Goal: Complete application form: Complete application form

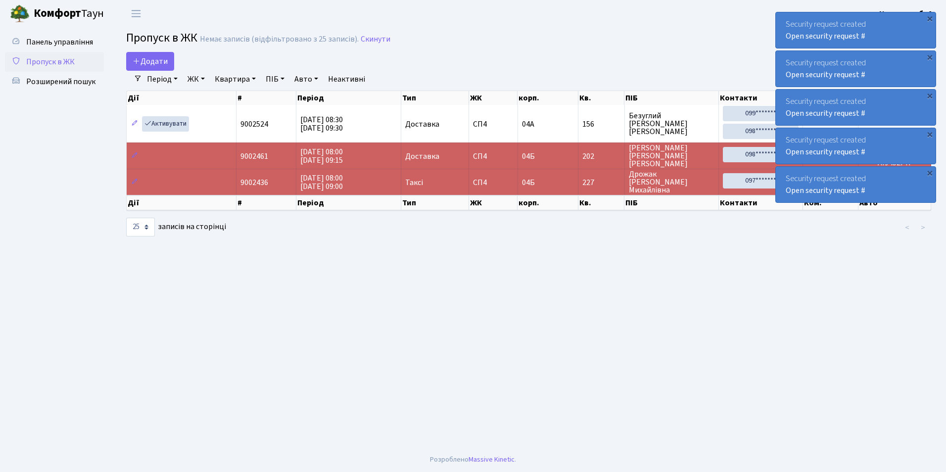
select select "25"
click at [144, 59] on span "Додати" at bounding box center [150, 61] width 35 height 11
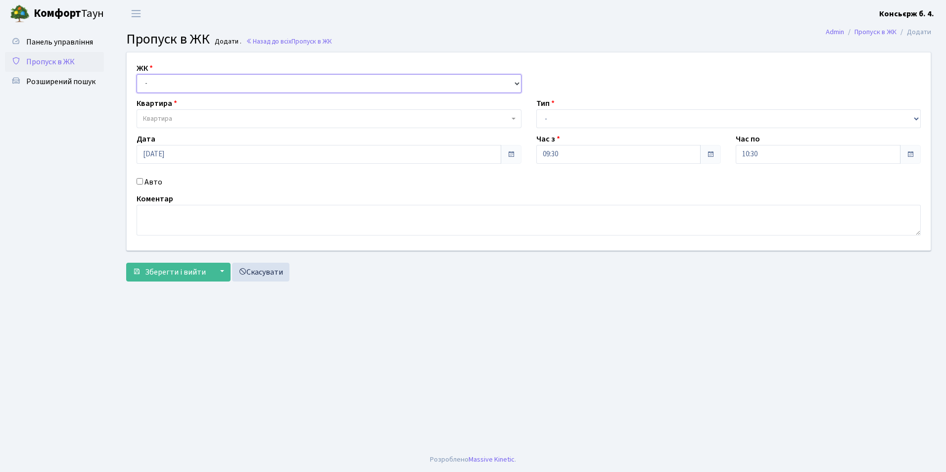
click at [163, 88] on select "- СП4, Столичне шосе, 5" at bounding box center [329, 83] width 385 height 19
select select "325"
click at [137, 74] on select "- СП4, Столичне шосе, 5" at bounding box center [329, 83] width 385 height 19
select select
click at [161, 122] on span "Квартира" at bounding box center [157, 119] width 29 height 10
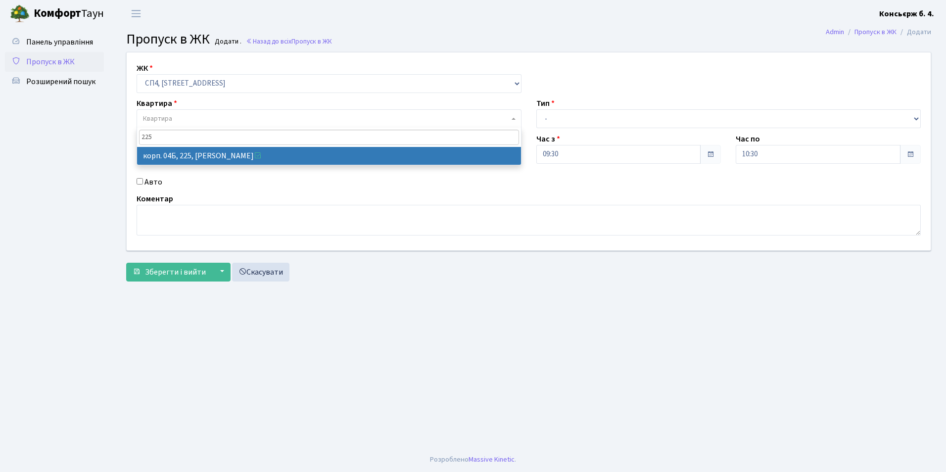
type input "225"
select select "21253"
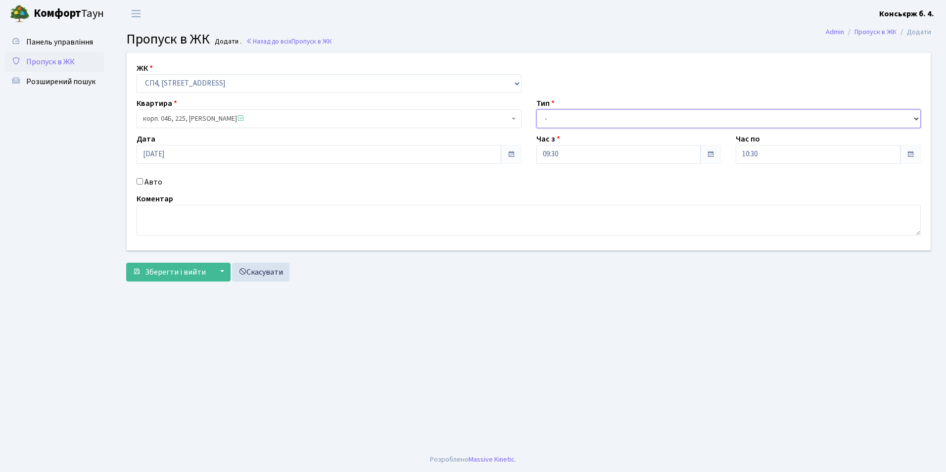
click at [548, 122] on select "- Доставка Таксі Гості Сервіс" at bounding box center [728, 118] width 385 height 19
select select "18"
click at [536, 109] on select "- Доставка Таксі Гості Сервіс" at bounding box center [728, 118] width 385 height 19
click at [140, 181] on input "Авто" at bounding box center [140, 181] width 6 height 6
checkbox input "true"
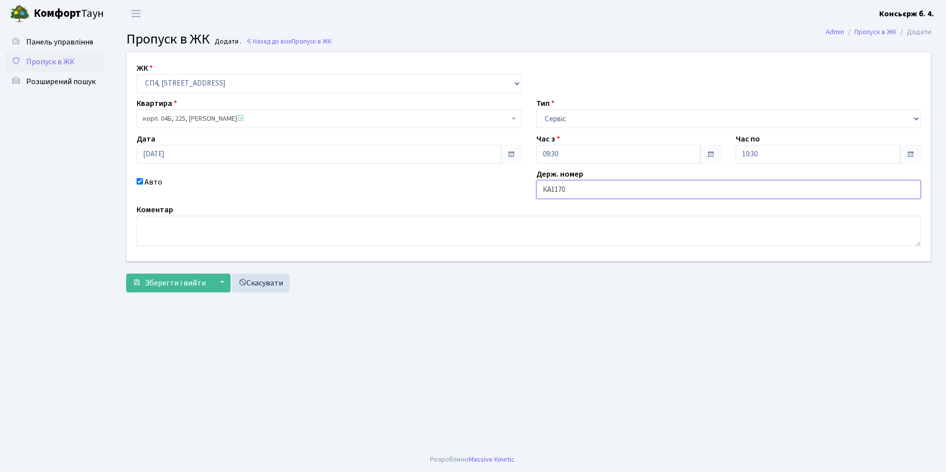
type input "КА1170АТ"
click at [195, 285] on span "Зберегти і вийти" at bounding box center [175, 283] width 61 height 11
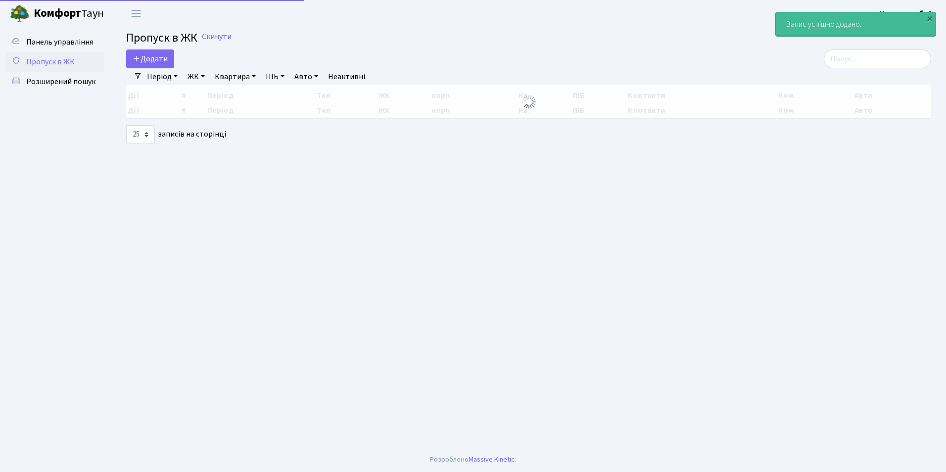
select select "25"
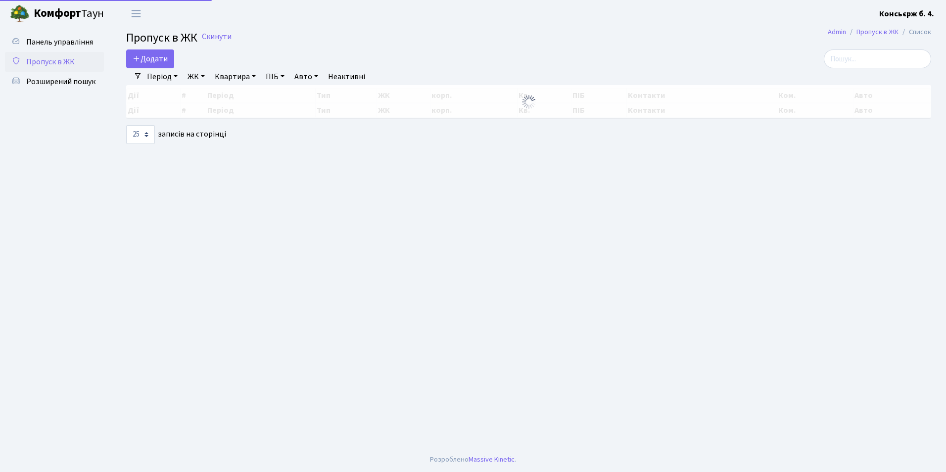
select select "25"
